Goal: Check status: Check status

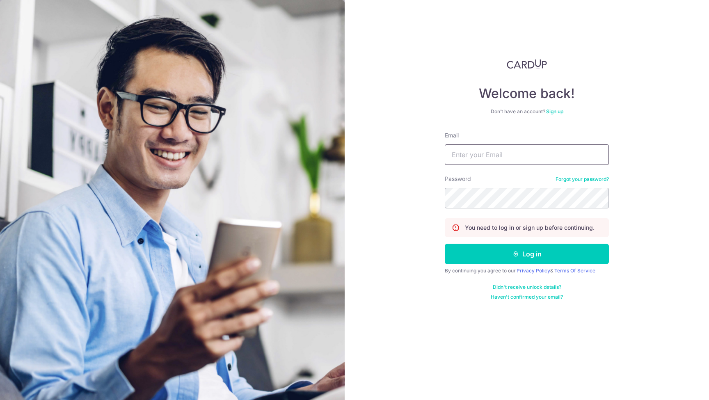
type input "[EMAIL_ADDRESS][DOMAIN_NAME]"
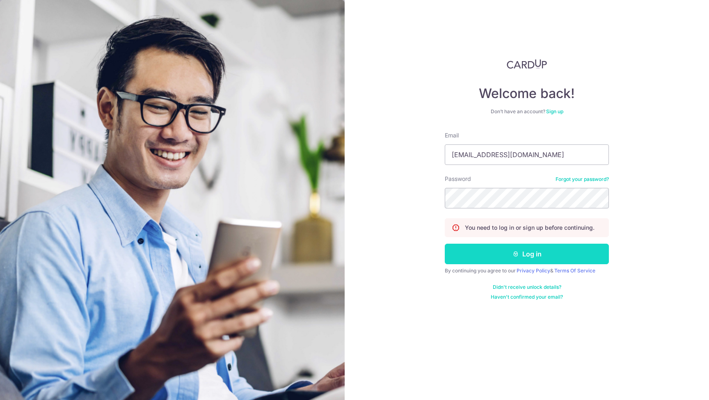
click at [545, 257] on button "Log in" at bounding box center [527, 254] width 164 height 21
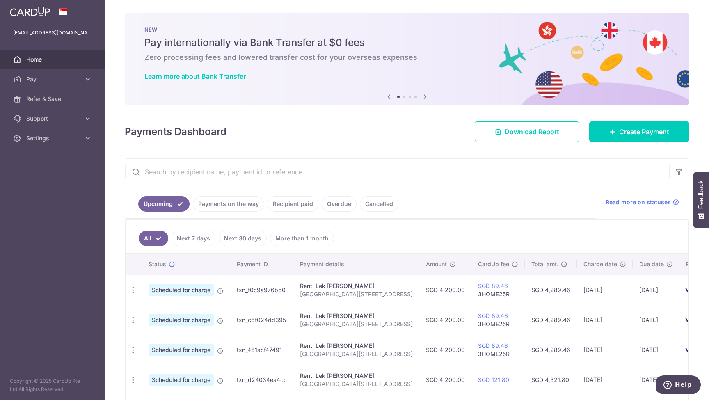
click at [304, 199] on link "Recipient paid" at bounding box center [292, 204] width 51 height 16
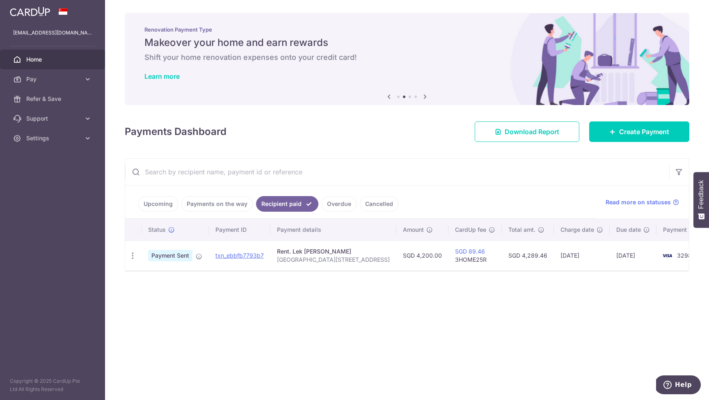
click at [338, 205] on link "Overdue" at bounding box center [339, 204] width 35 height 16
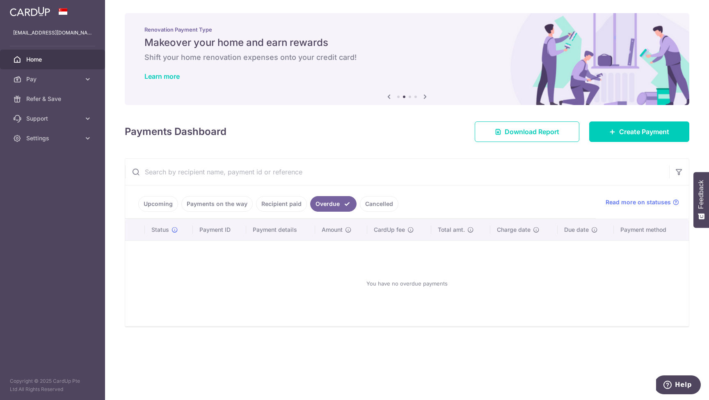
click at [285, 205] on link "Recipient paid" at bounding box center [281, 204] width 51 height 16
